Goal: Task Accomplishment & Management: Use online tool/utility

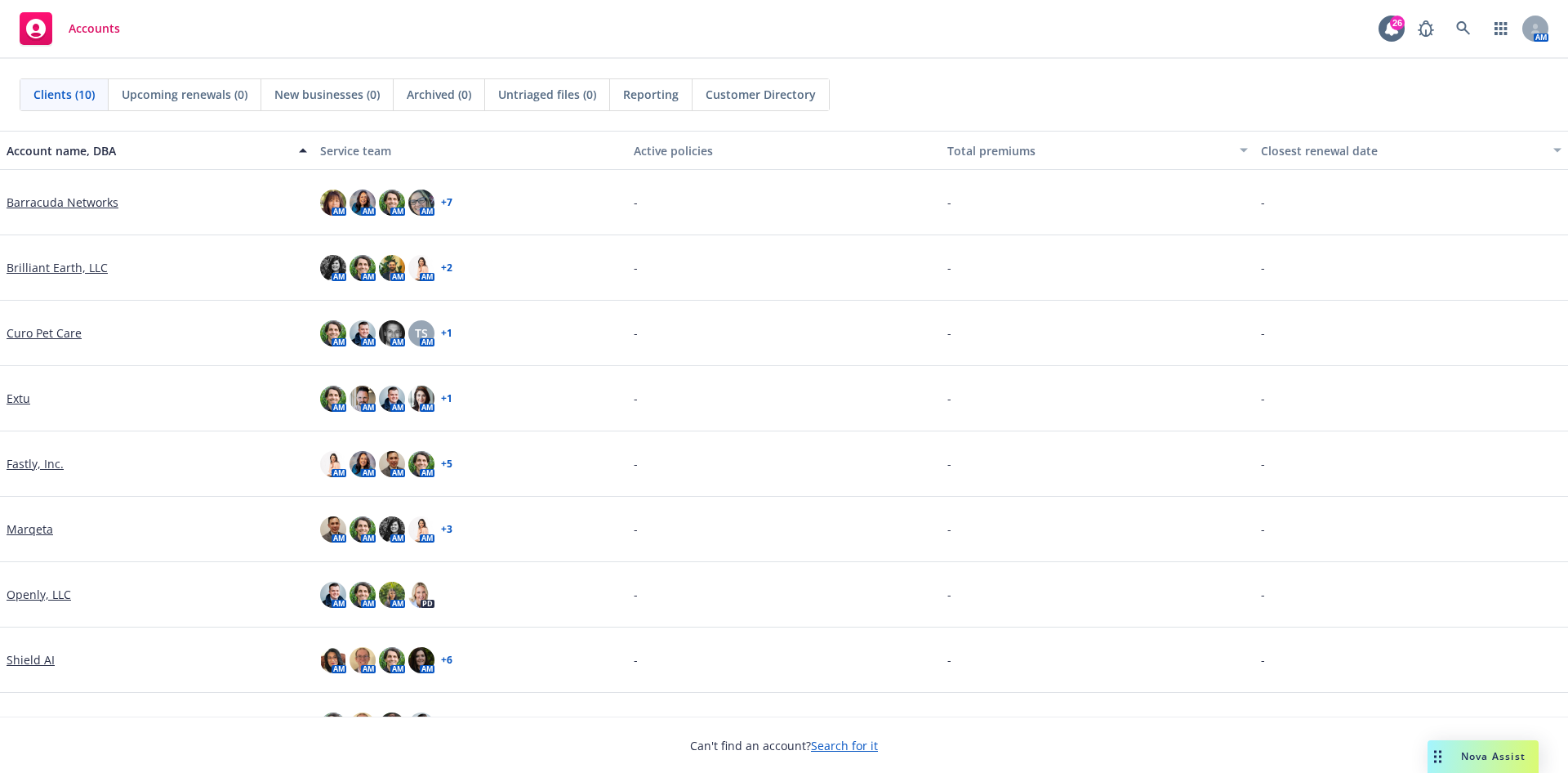
click at [68, 263] on link "Brilliant Earth, LLC" at bounding box center [57, 268] width 101 height 17
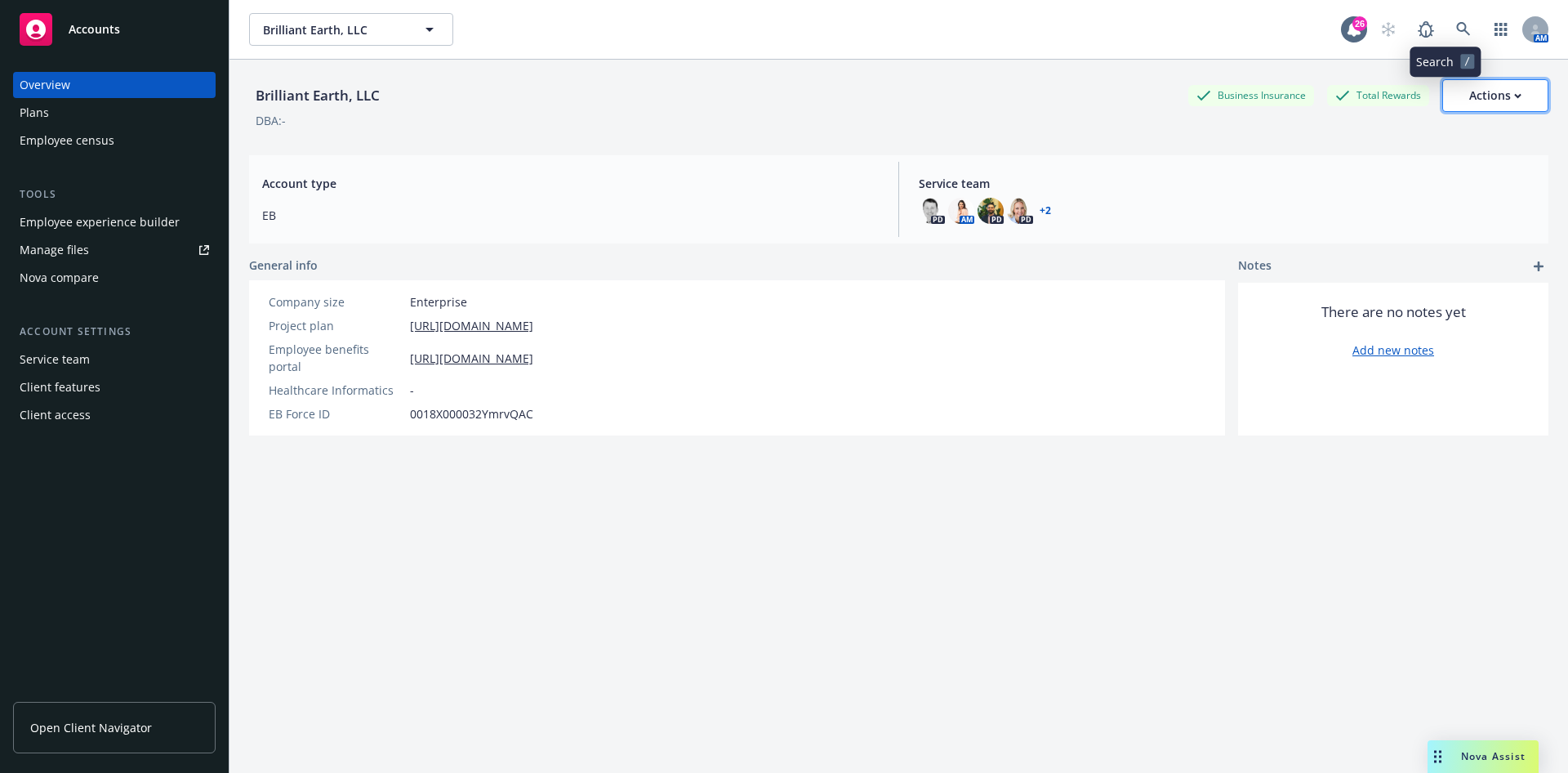
click at [1475, 100] on div "Actions" at bounding box center [1496, 96] width 52 height 31
click at [104, 219] on div "Employee experience builder" at bounding box center [99, 222] width 160 height 26
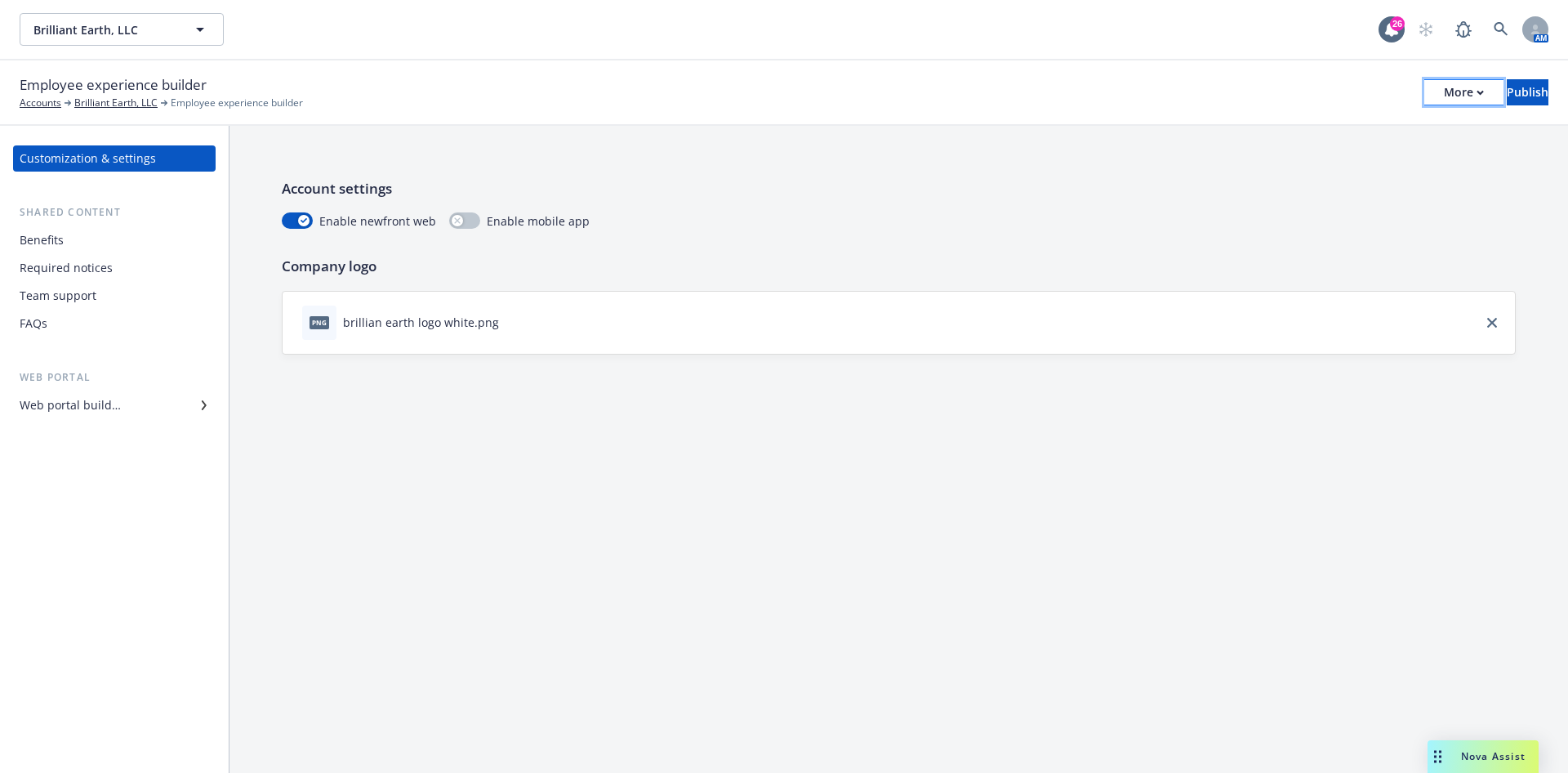
click at [1444, 89] on div "More" at bounding box center [1464, 93] width 40 height 25
click at [1313, 158] on link "Copy portal link" at bounding box center [1329, 162] width 242 height 33
